Goal: Information Seeking & Learning: Learn about a topic

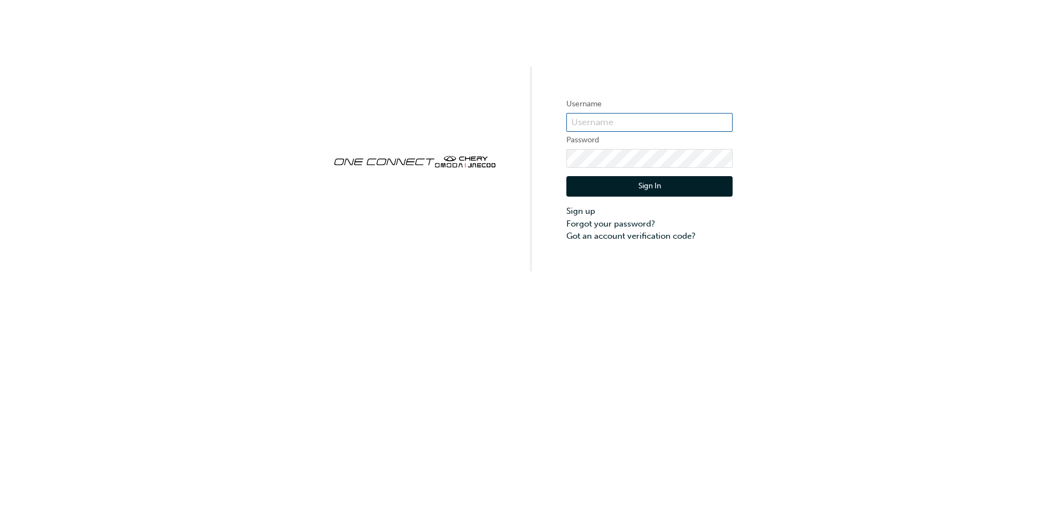
type input "ONE00338"
click at [625, 128] on input "ONE00338" at bounding box center [650, 122] width 166 height 19
click at [580, 186] on button "Sign In" at bounding box center [650, 186] width 166 height 21
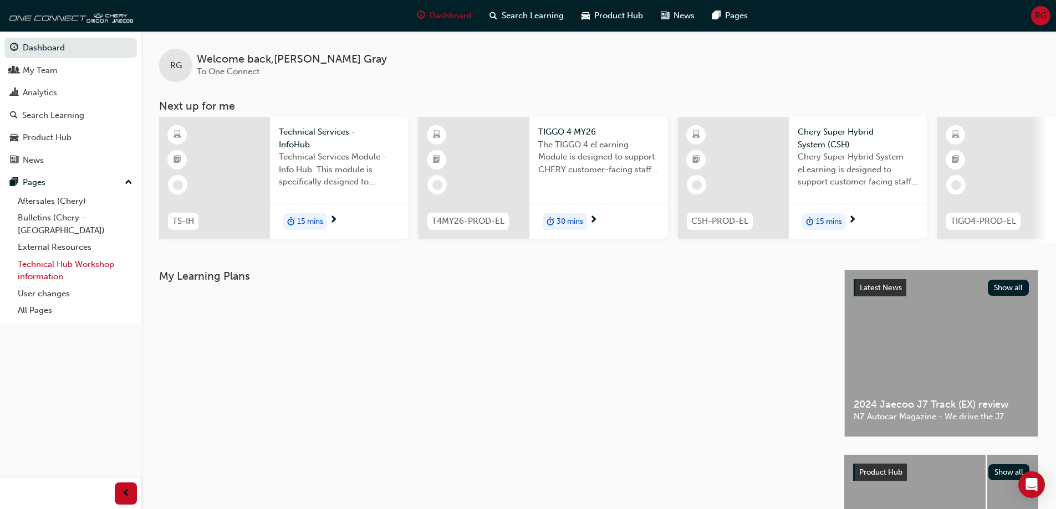
click at [41, 259] on link "Technical Hub Workshop information" at bounding box center [75, 270] width 124 height 29
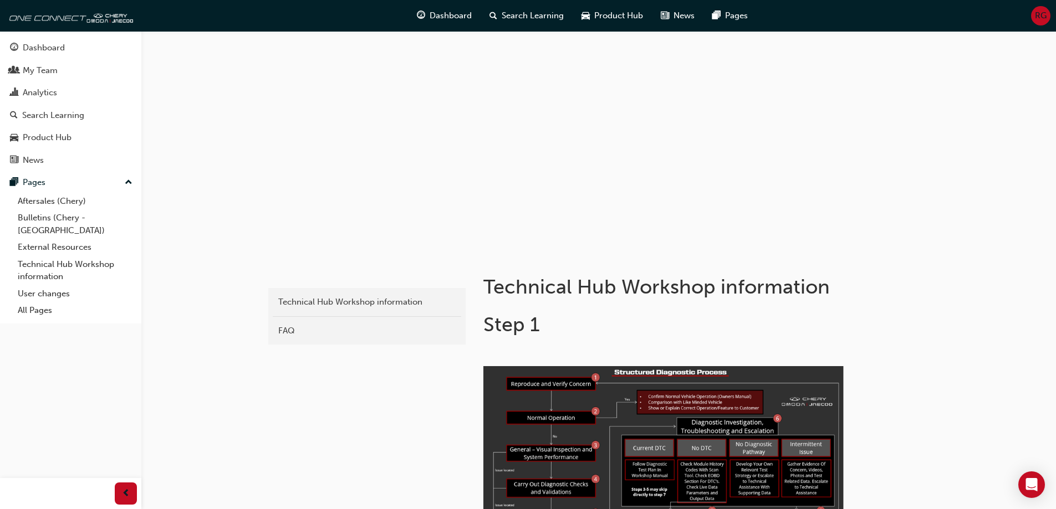
scroll to position [388, 0]
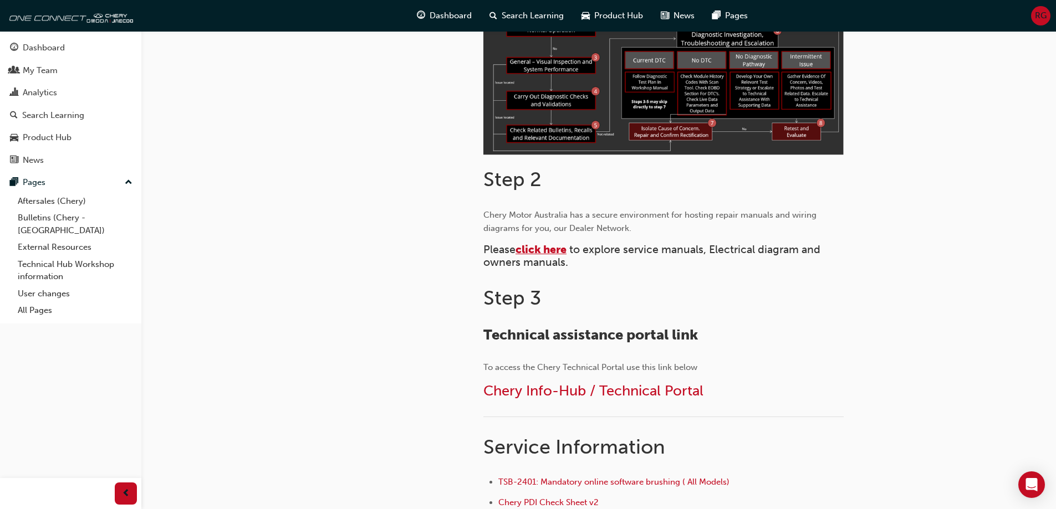
click at [544, 247] on span "click here" at bounding box center [541, 249] width 51 height 13
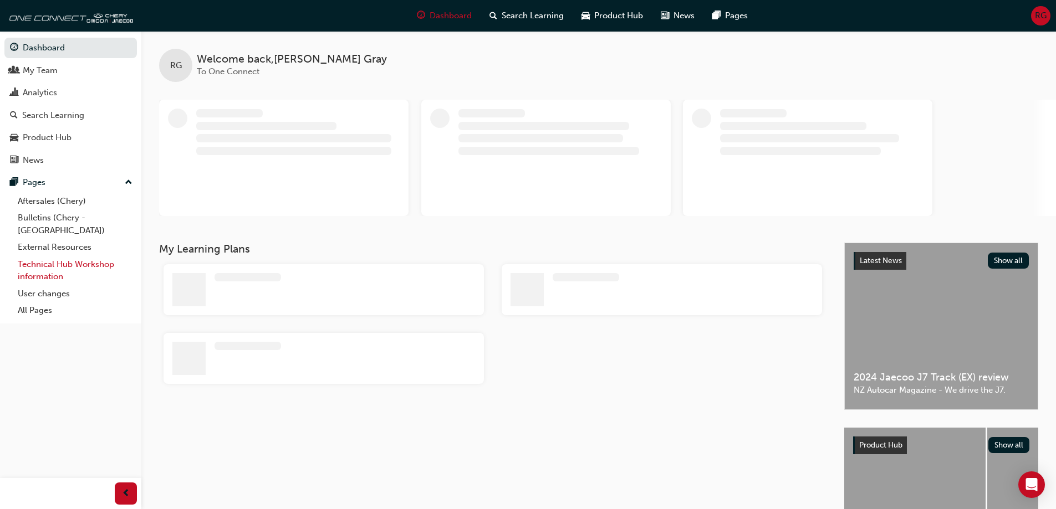
click at [42, 258] on link "Technical Hub Workshop information" at bounding box center [75, 270] width 124 height 29
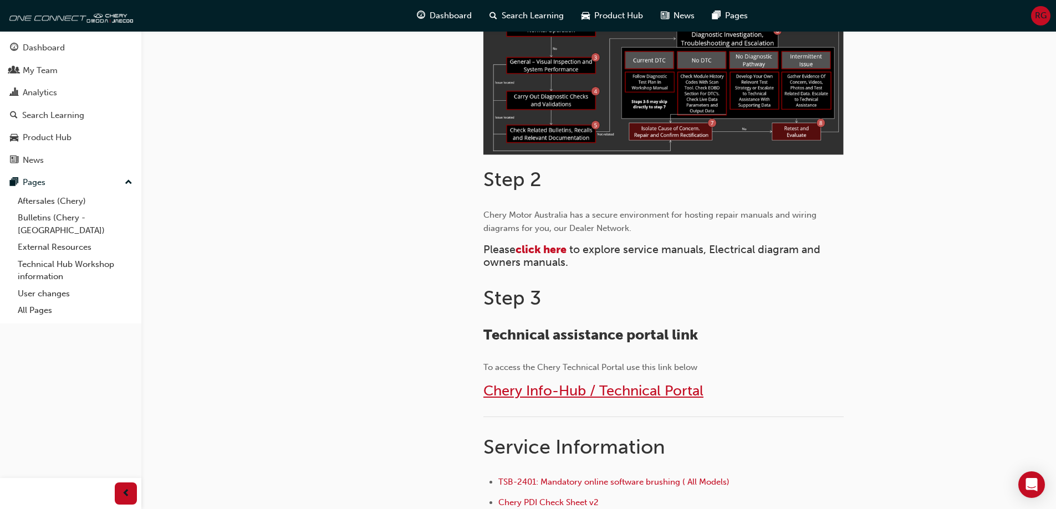
scroll to position [499, 0]
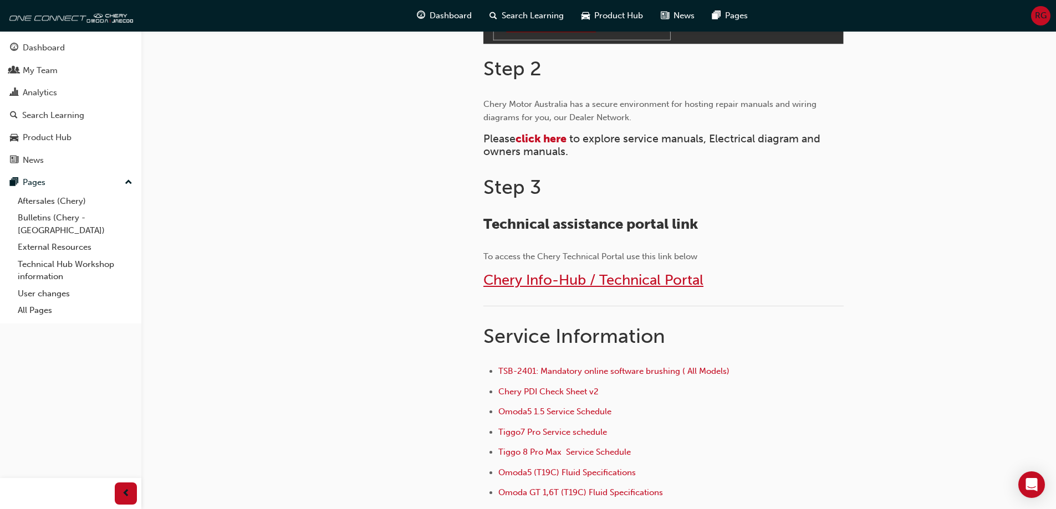
click at [560, 279] on span "Chery Info-Hub / Technical Portal" at bounding box center [593, 280] width 220 height 17
